Goal: Task Accomplishment & Management: Use online tool/utility

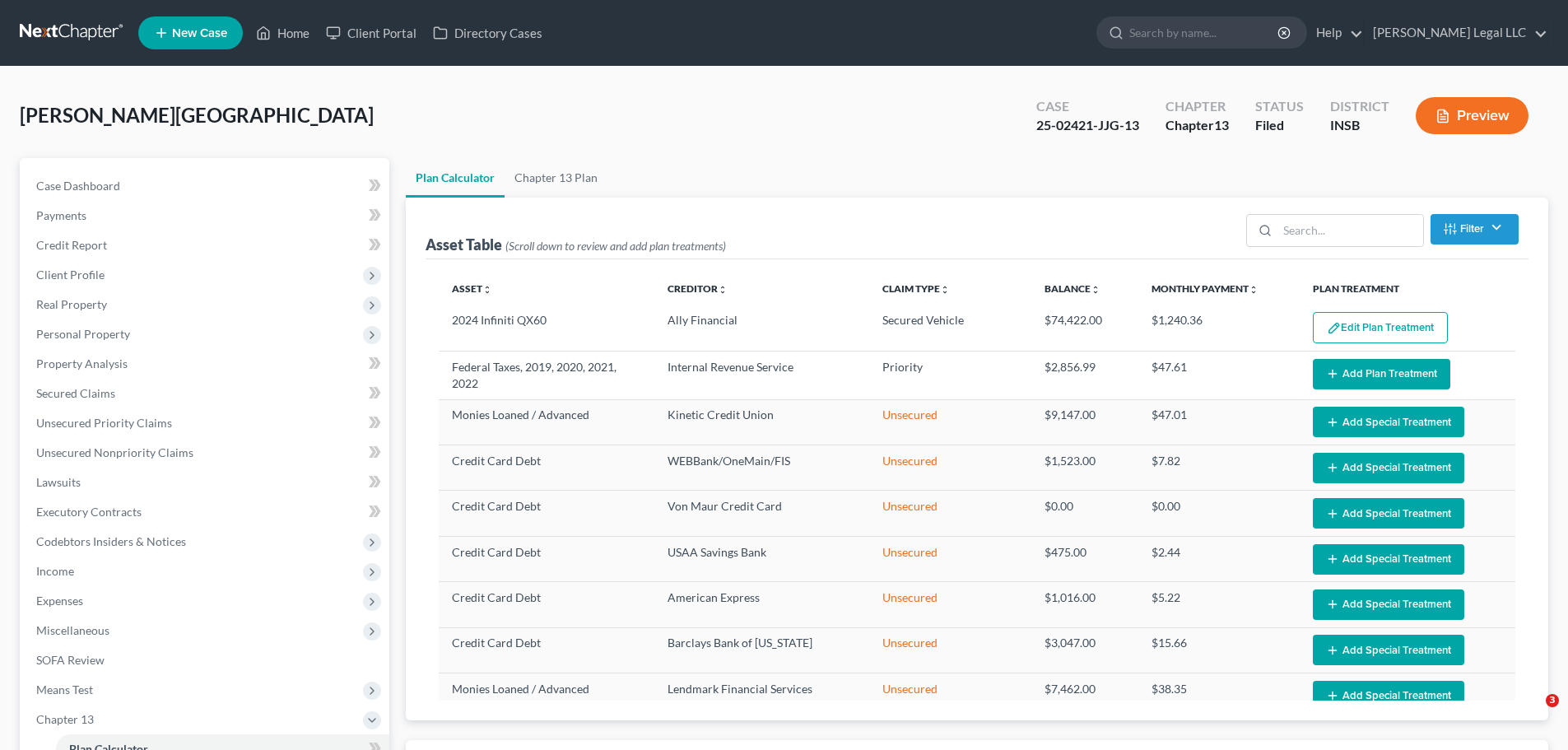
select select "59"
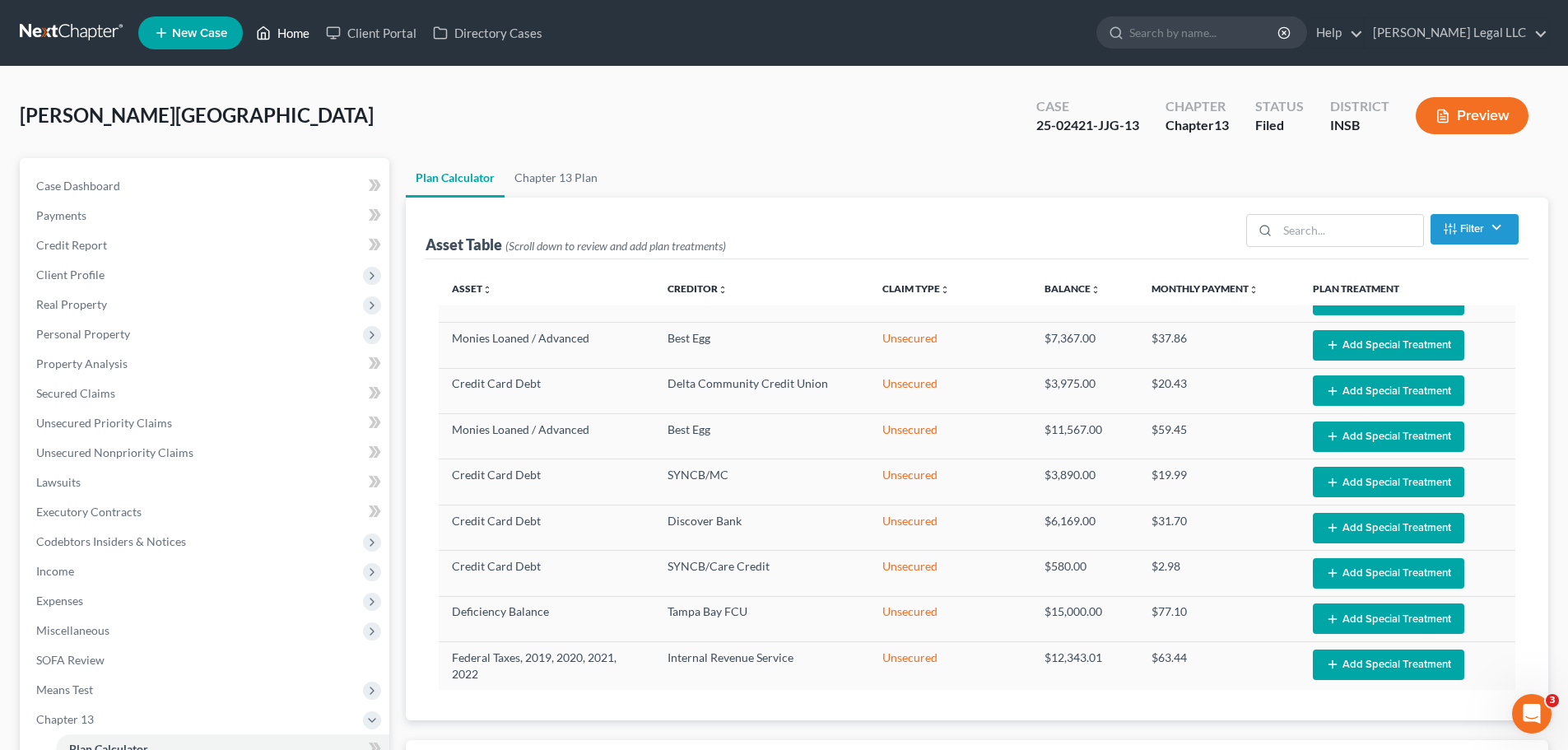
click at [281, 37] on link "Home" at bounding box center [282, 33] width 70 height 29
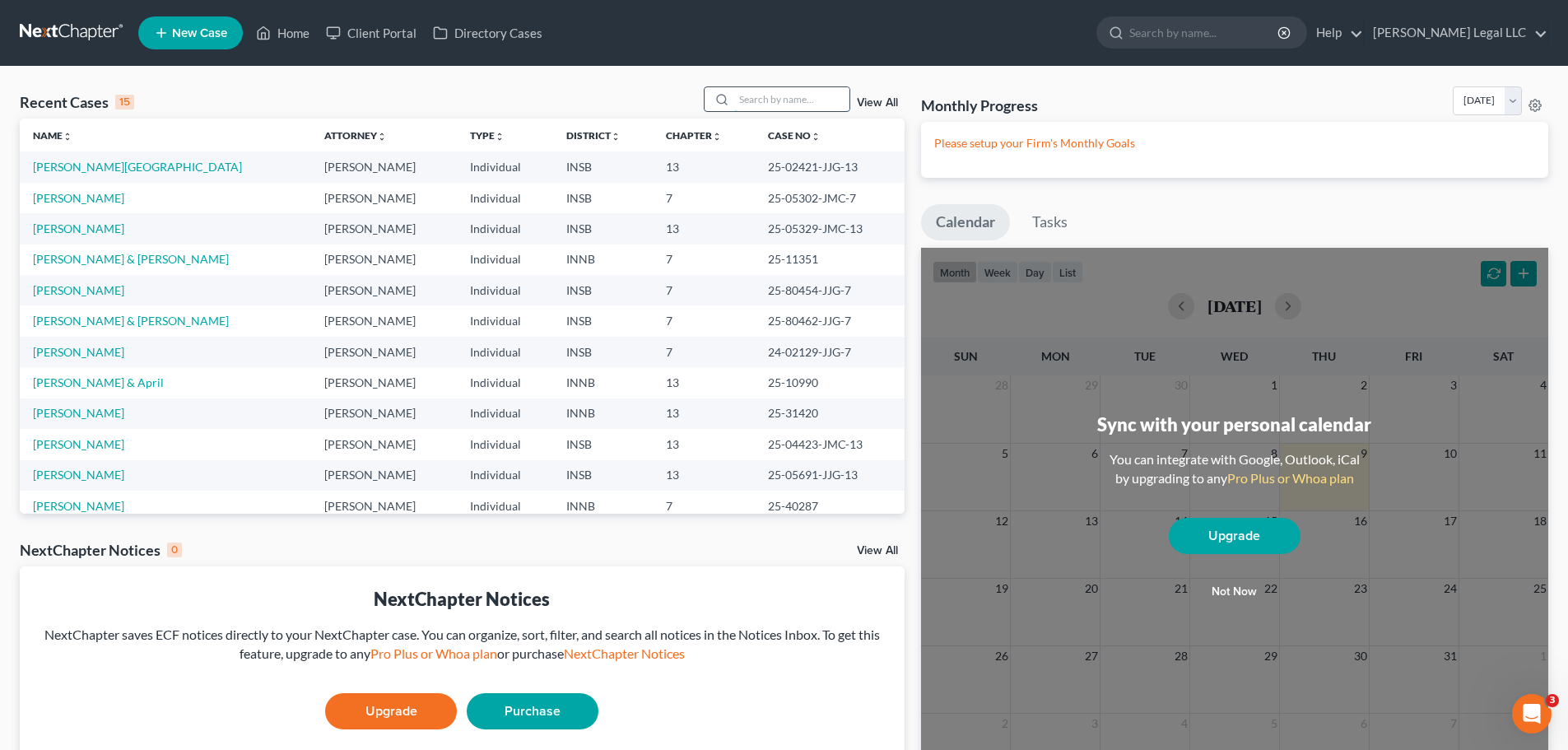
click at [766, 106] on input "search" at bounding box center [792, 100] width 115 height 24
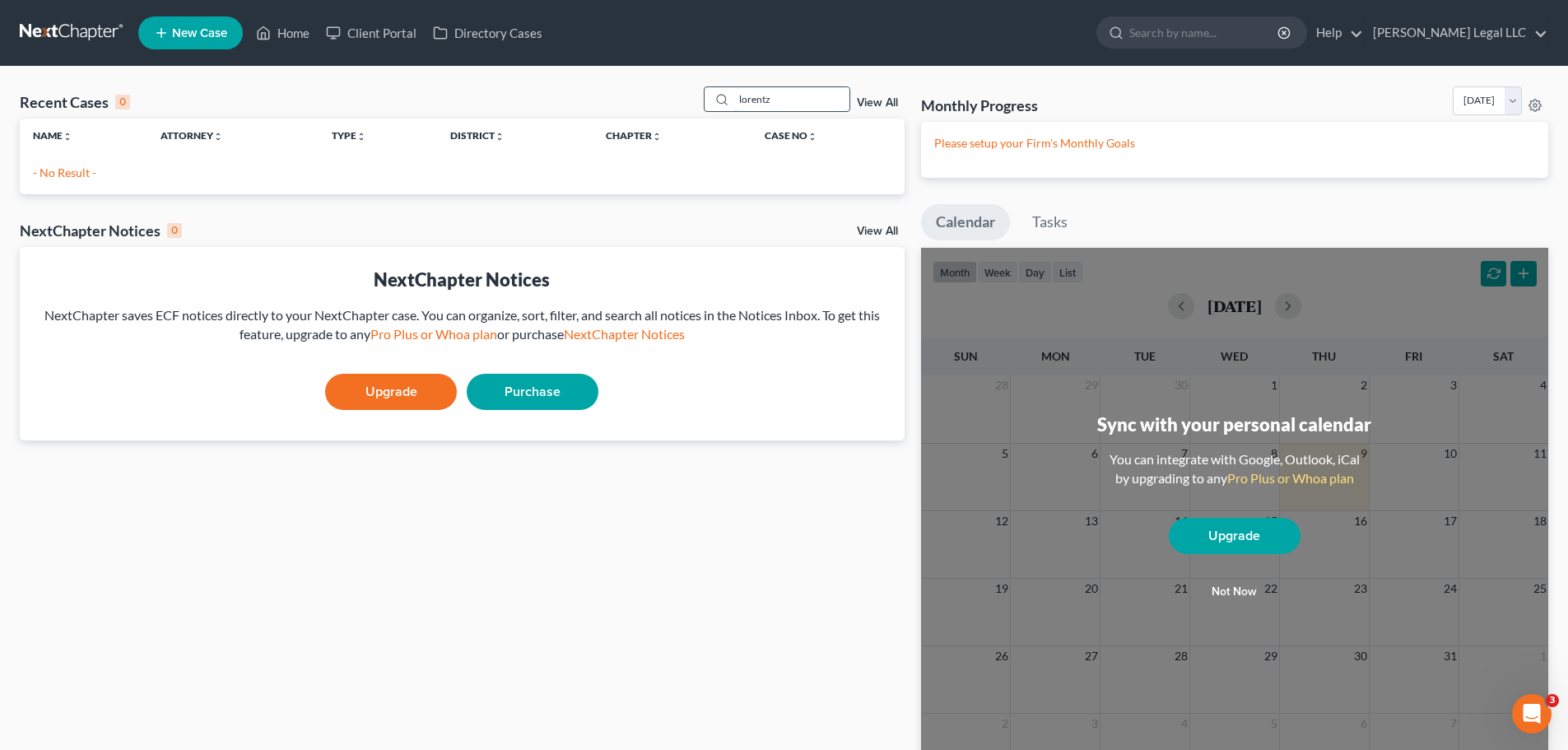
click at [766, 106] on input "lorentz" at bounding box center [792, 100] width 115 height 24
drag, startPoint x: 773, startPoint y: 104, endPoint x: 693, endPoint y: 91, distance: 81.0
click at [693, 91] on div "Recent Cases 0 lorez View All" at bounding box center [462, 102] width 885 height 32
type input "[PERSON_NAME]"
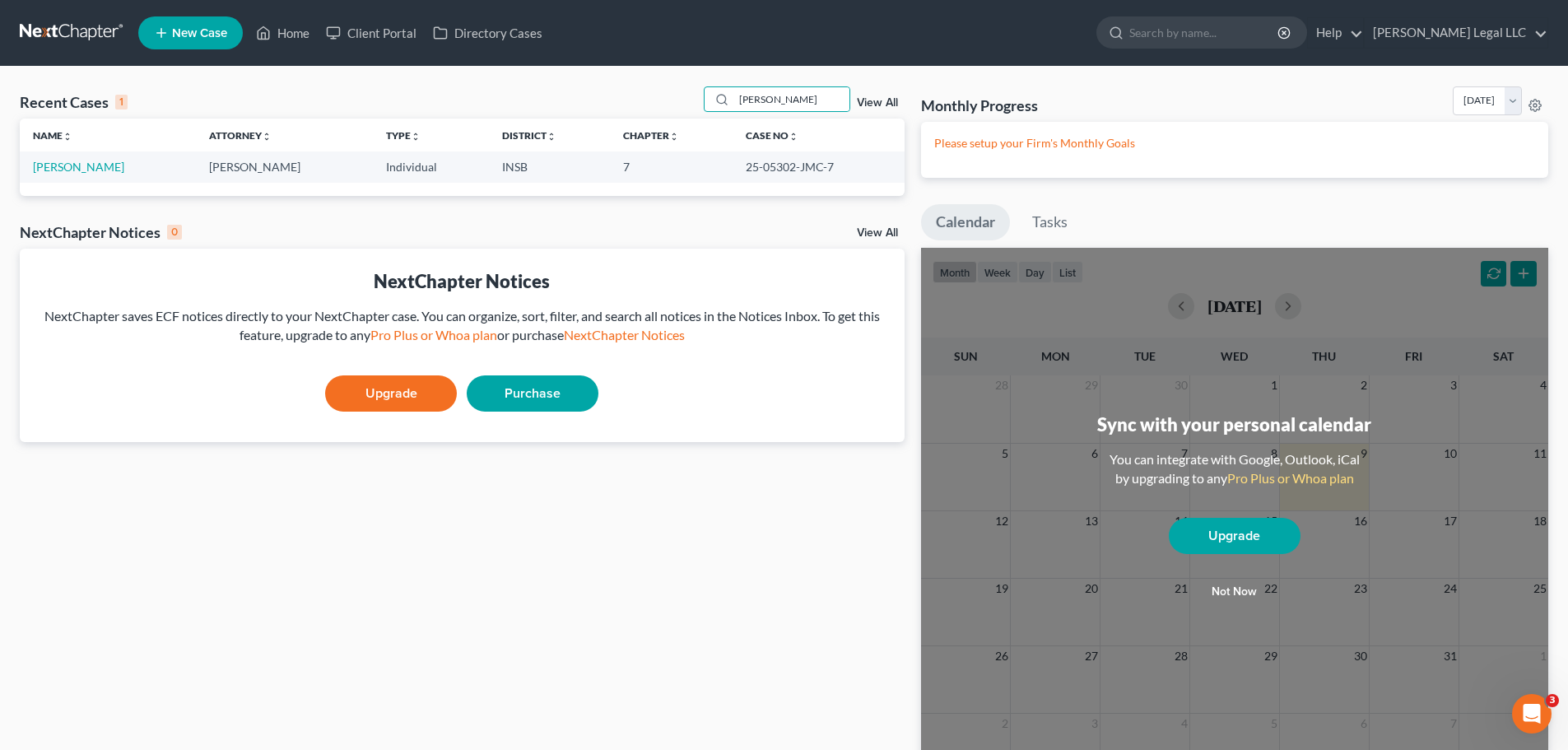
click at [53, 180] on td "[PERSON_NAME]" at bounding box center [108, 166] width 176 height 30
click at [55, 176] on td "[PERSON_NAME]" at bounding box center [108, 166] width 176 height 30
click at [62, 171] on link "[PERSON_NAME]" at bounding box center [79, 166] width 91 height 14
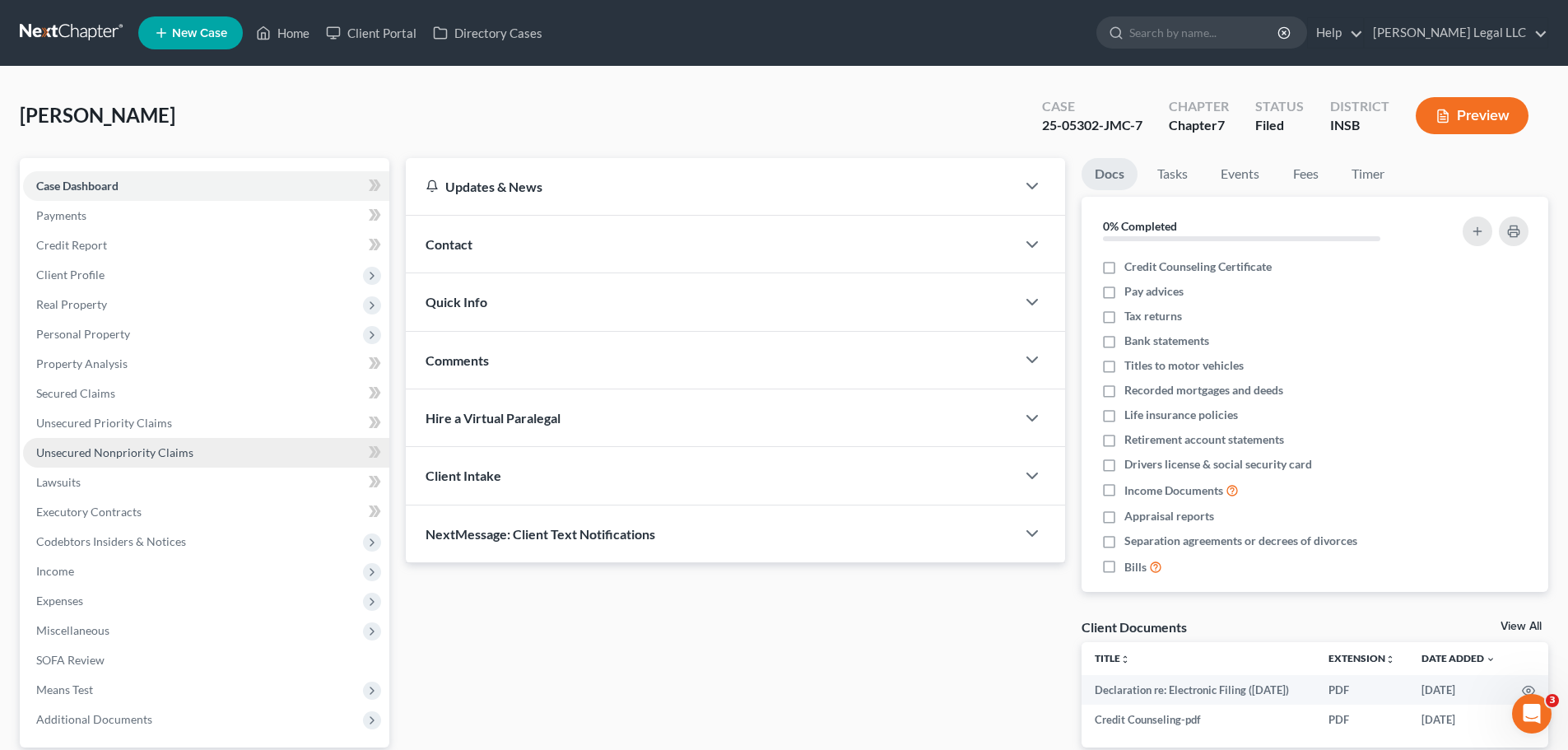
click at [88, 455] on span "Unsecured Nonpriority Claims" at bounding box center [115, 452] width 157 height 14
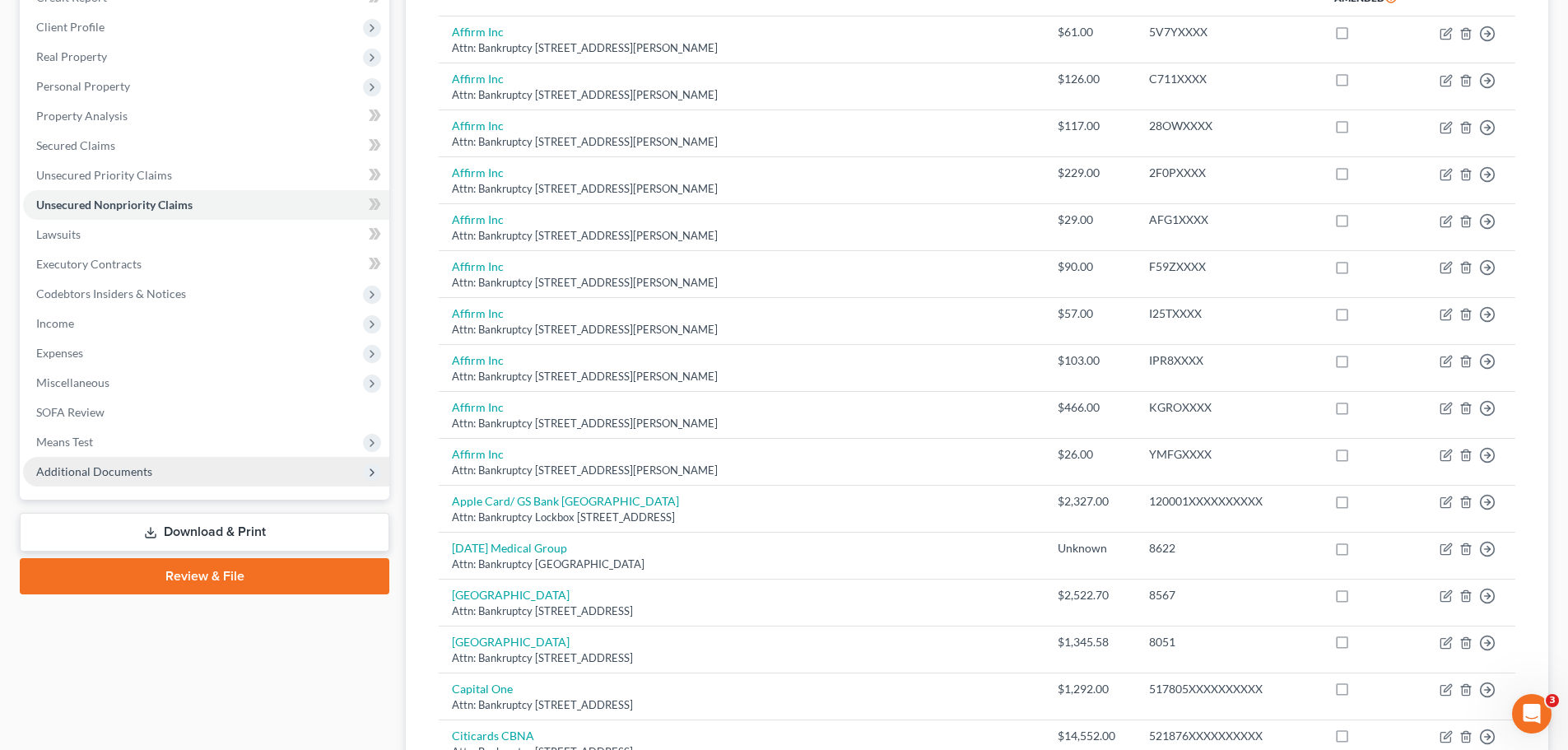
scroll to position [82, 0]
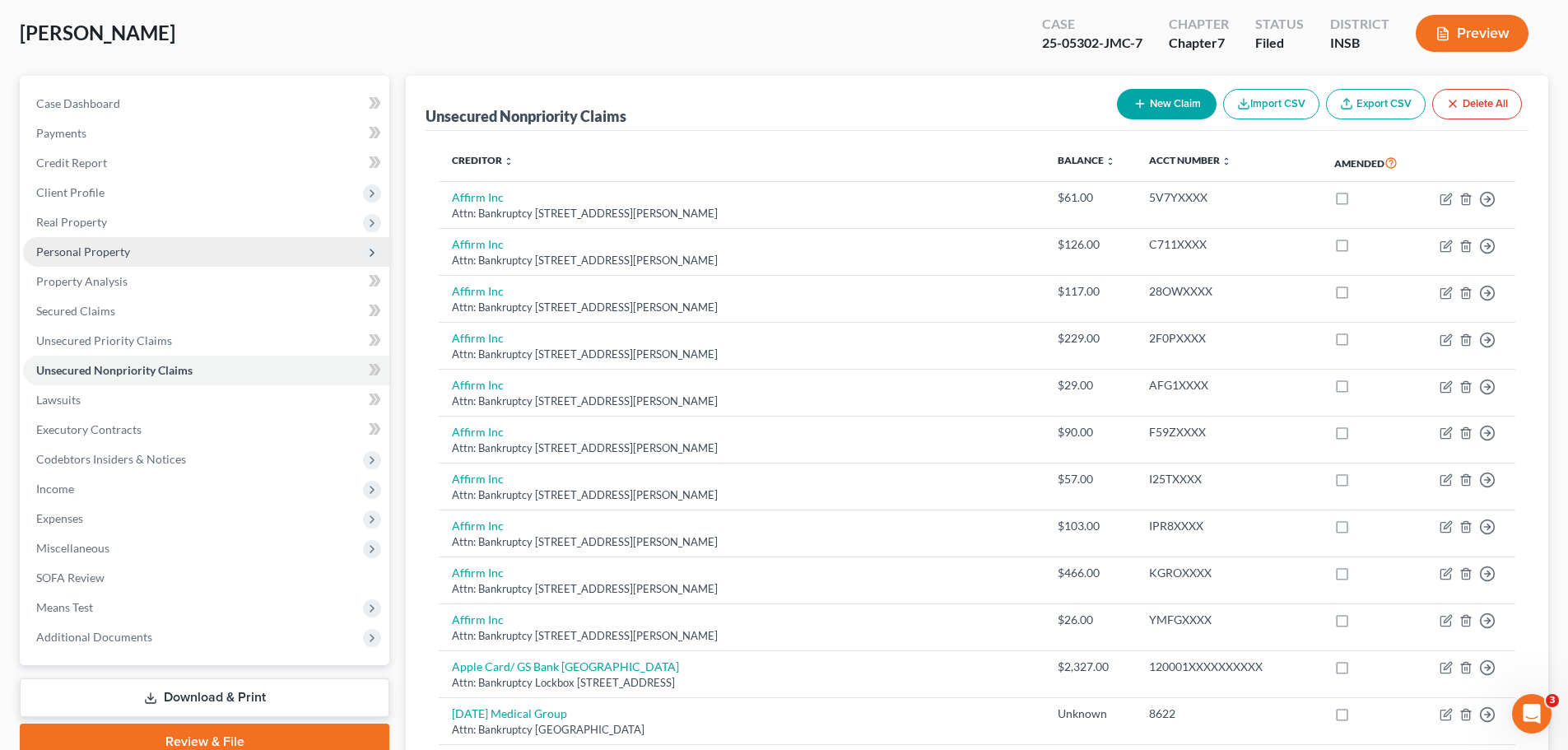
click at [52, 250] on span "Personal Property" at bounding box center [83, 251] width 94 height 14
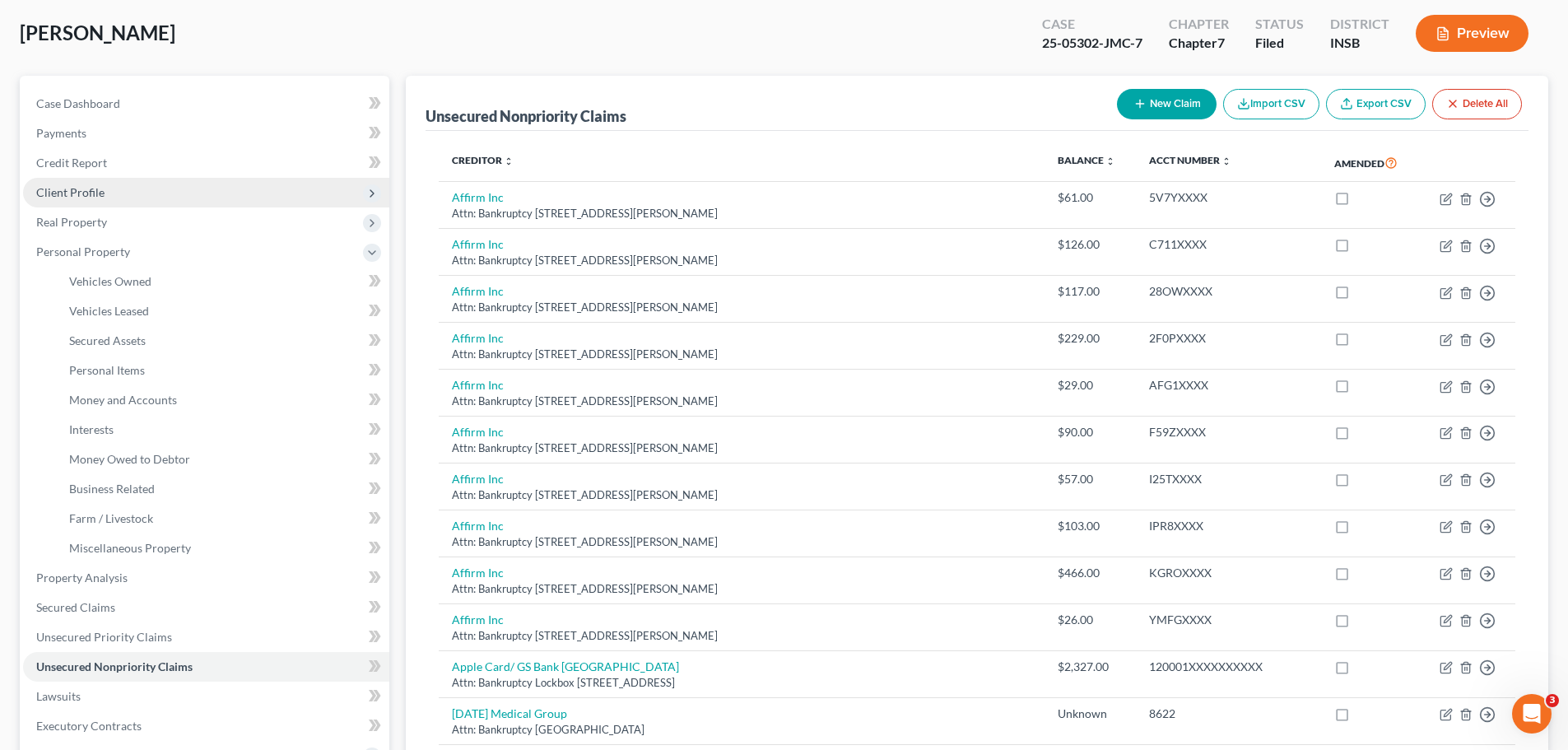
click at [65, 188] on span "Client Profile" at bounding box center [70, 192] width 68 height 14
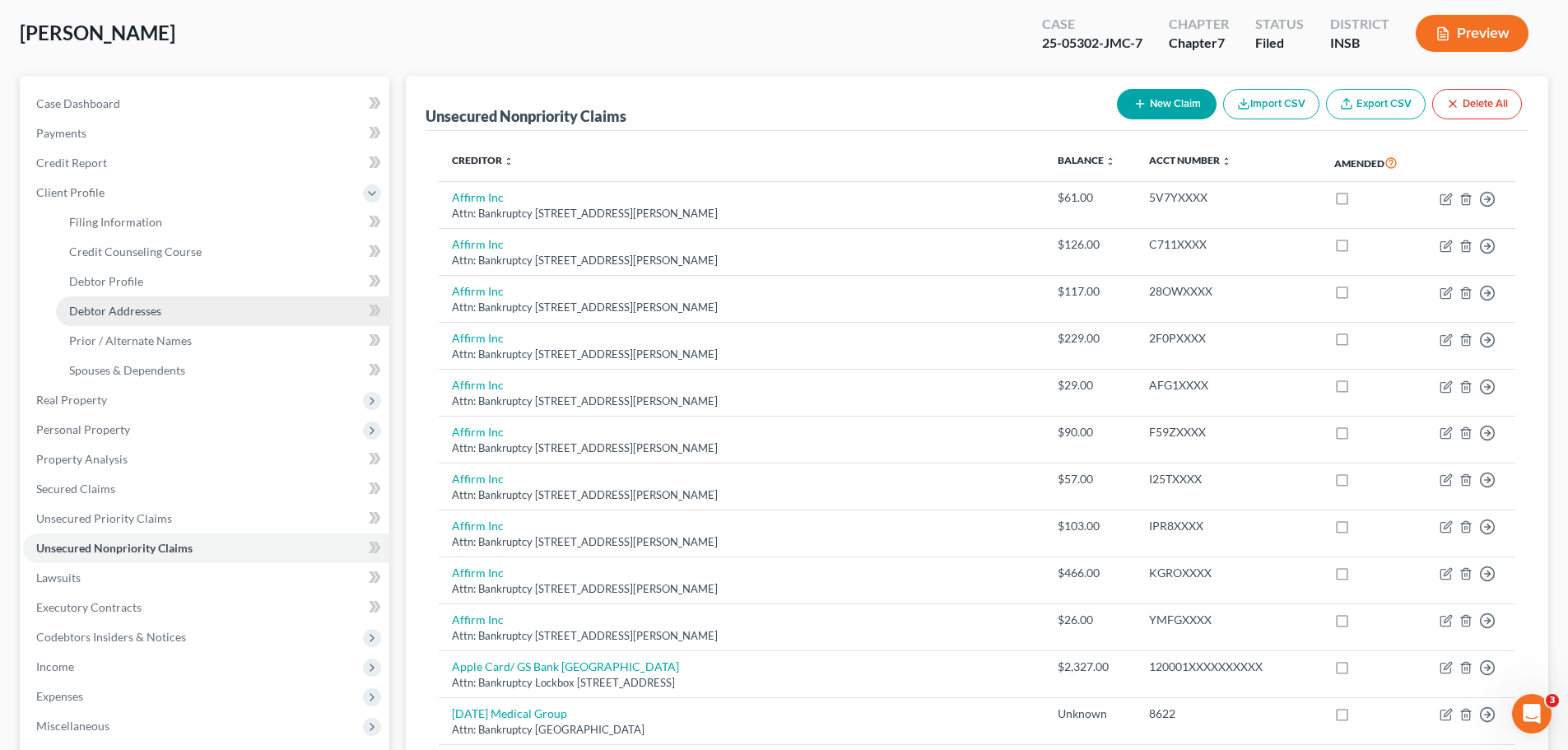
click at [91, 304] on span "Debtor Addresses" at bounding box center [115, 311] width 92 height 14
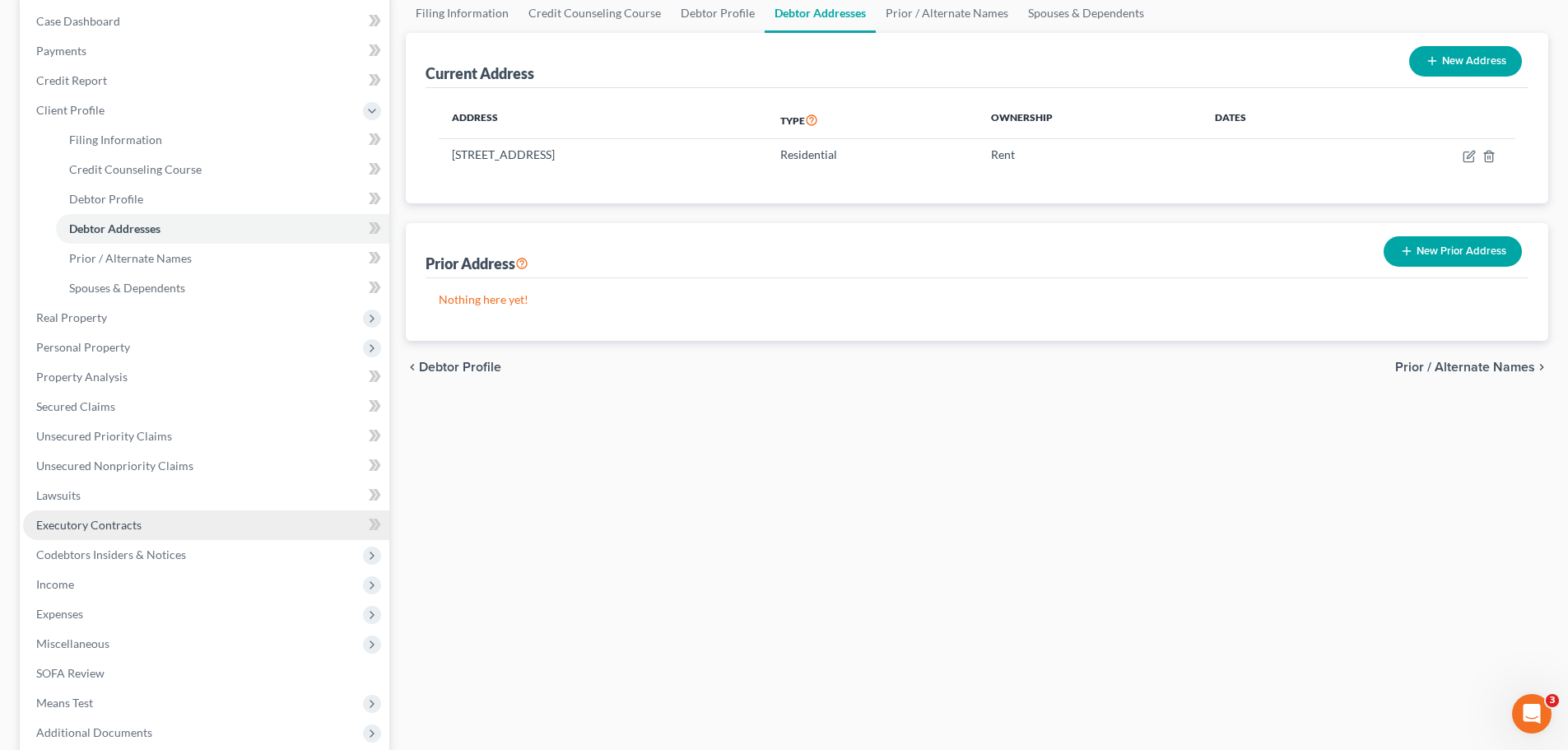
click at [94, 533] on link "Executory Contracts" at bounding box center [205, 525] width 366 height 29
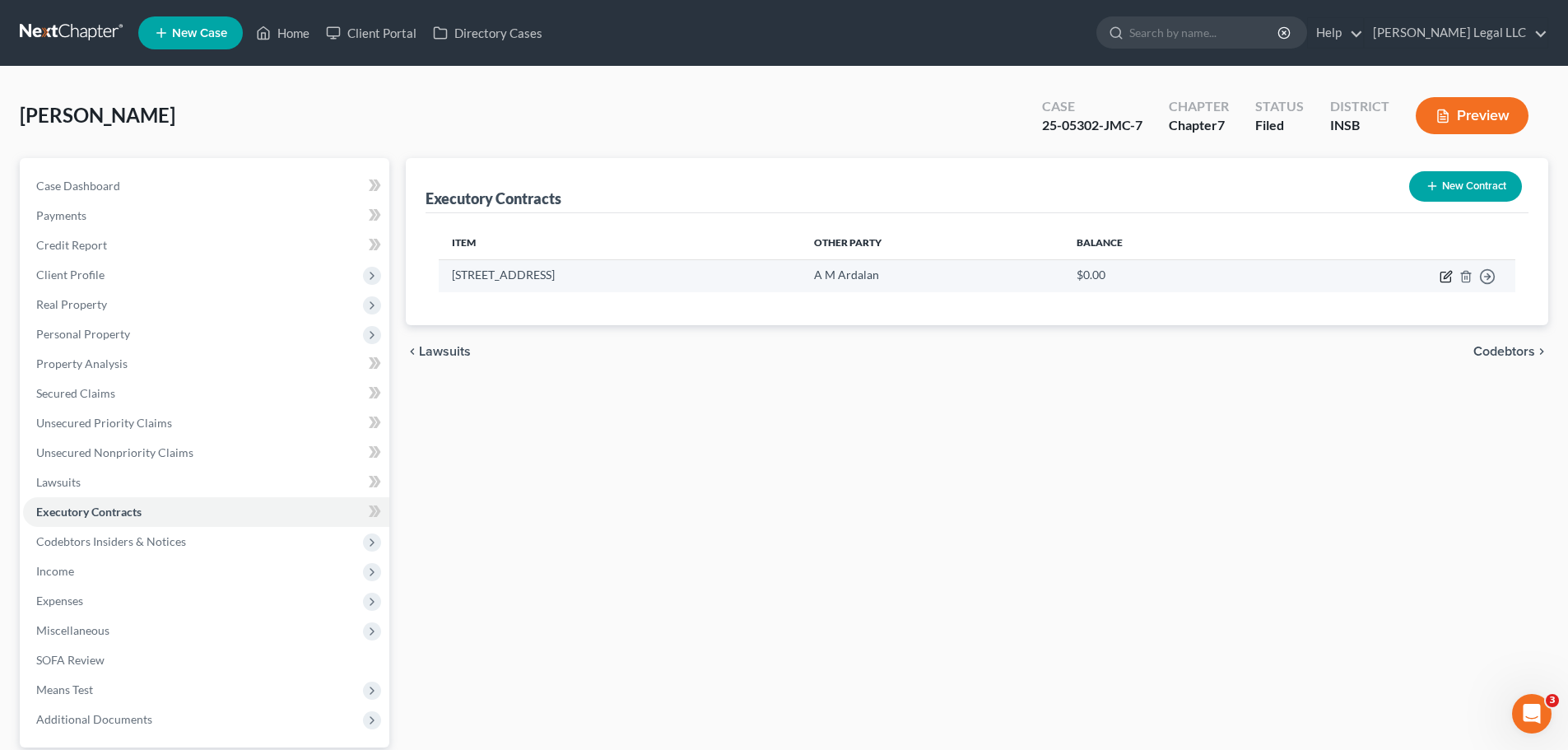
click at [1448, 278] on icon "button" at bounding box center [1447, 277] width 13 height 13
select select "3"
select select "15"
select select "3"
select select "0"
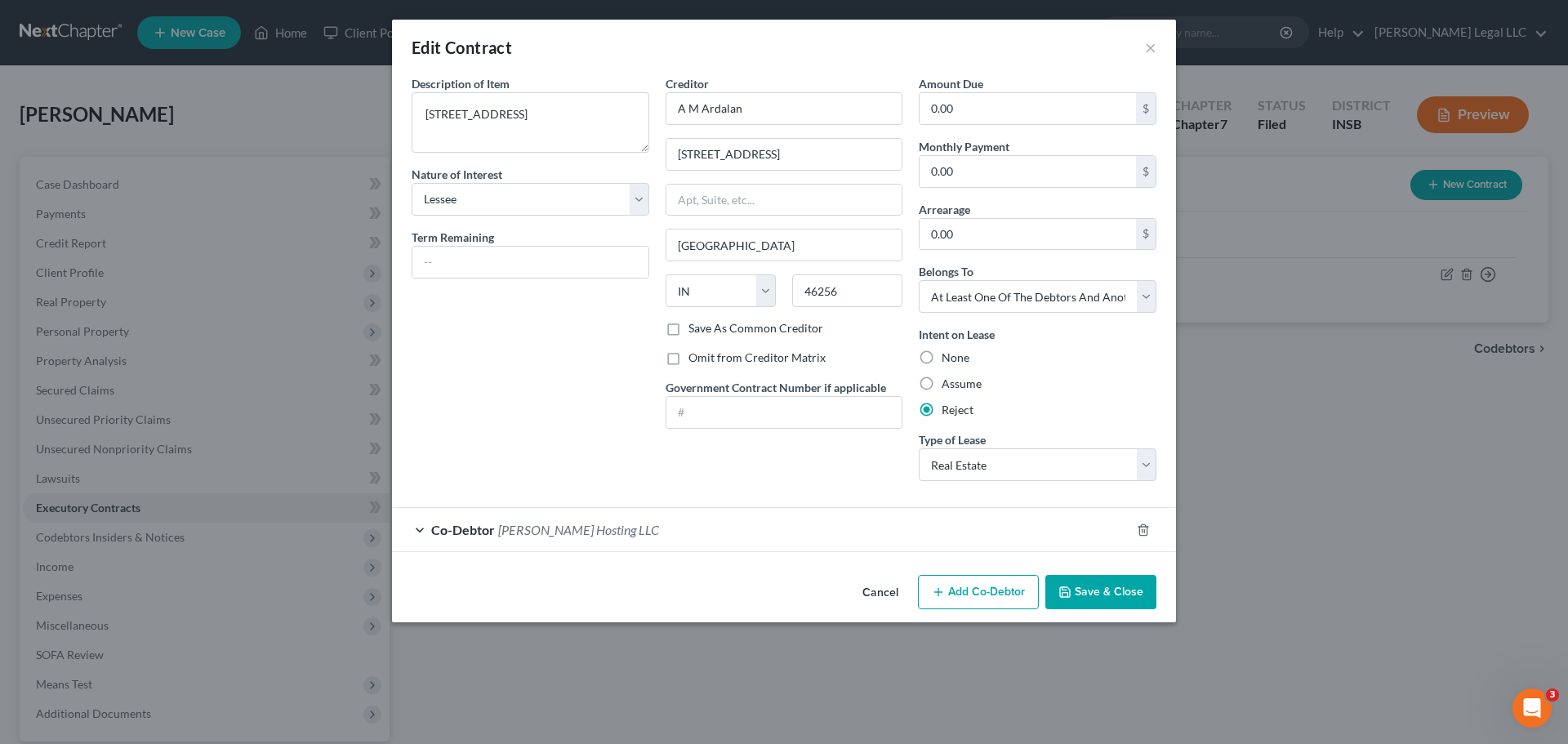
click at [1072, 597] on icon "button" at bounding box center [1064, 592] width 13 height 13
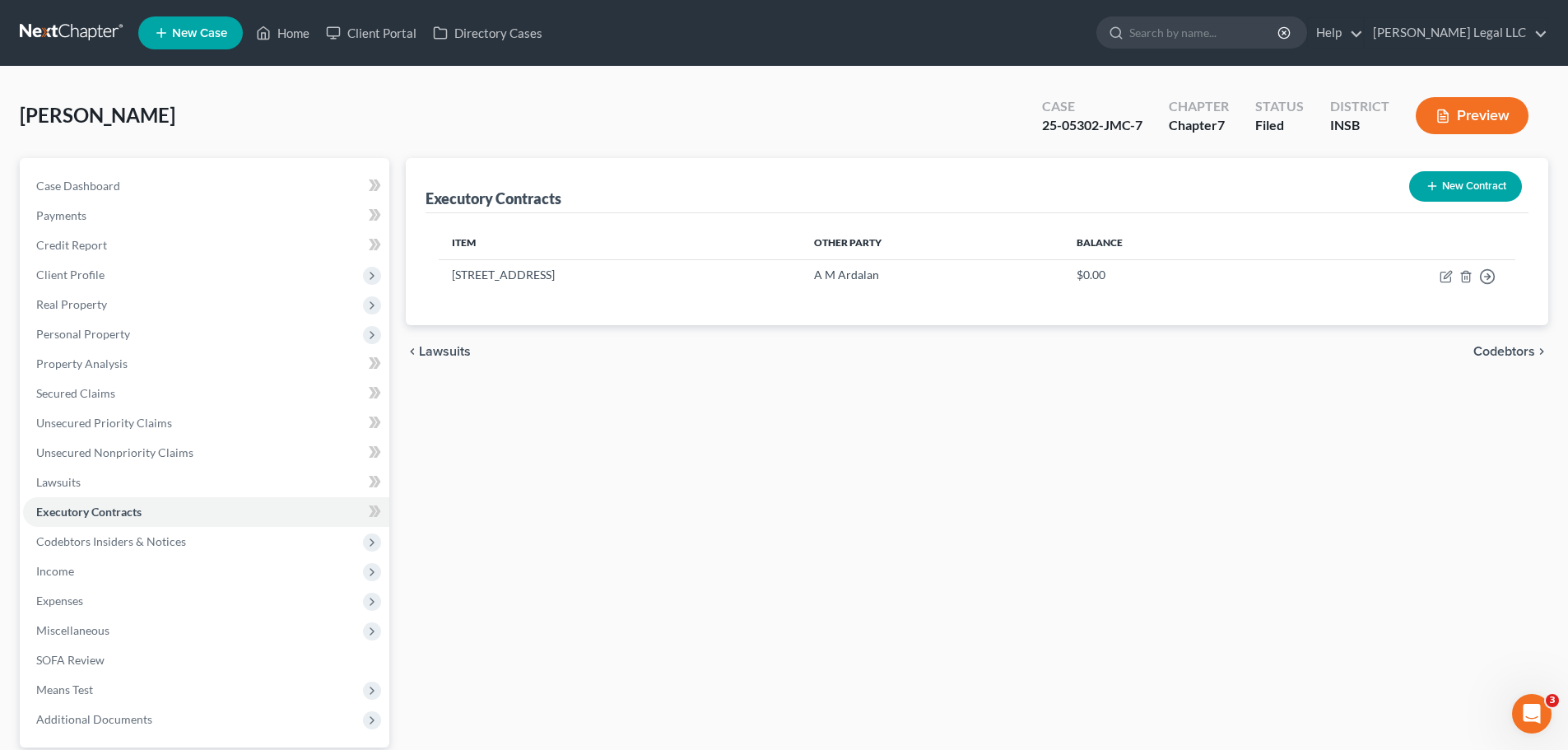
drag, startPoint x: 975, startPoint y: 565, endPoint x: 915, endPoint y: 559, distance: 60.3
click at [974, 565] on div "Executory Contracts New Contract Item Other Party Balance [STREET_ADDRESS] A M …" at bounding box center [976, 500] width 1159 height 684
